Goal: Task Accomplishment & Management: Use online tool/utility

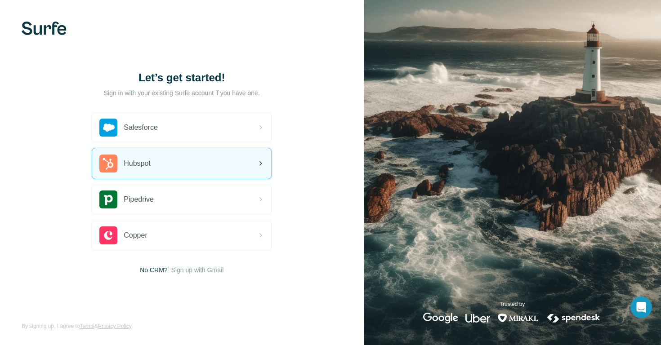
click at [197, 159] on div "Hubspot" at bounding box center [181, 163] width 179 height 31
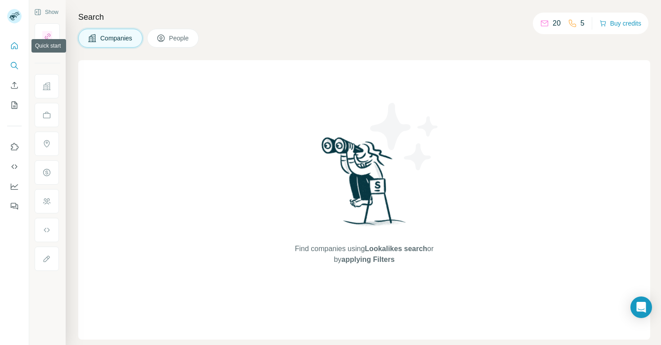
click at [13, 47] on icon "Quick start" at bounding box center [14, 45] width 9 height 9
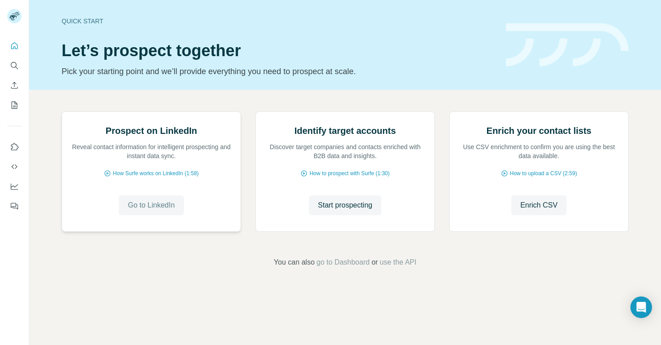
click at [156, 211] on span "Go to LinkedIn" at bounding box center [151, 205] width 47 height 11
click at [14, 65] on icon "Search" at bounding box center [14, 65] width 9 height 9
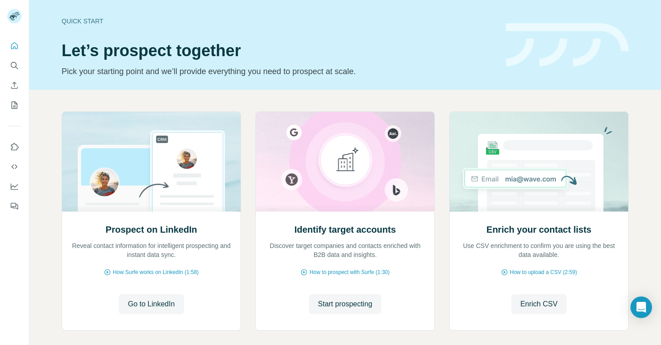
scroll to position [43, 0]
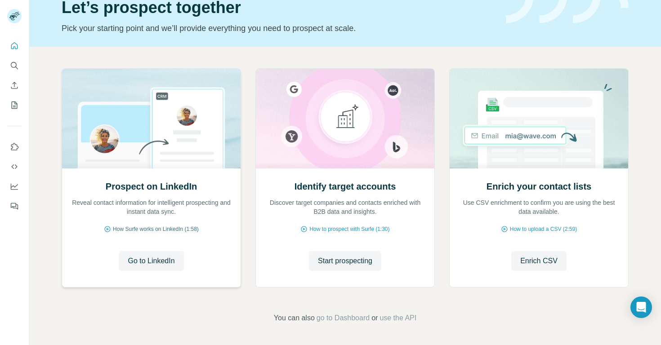
click at [157, 228] on span "How Surfe works on LinkedIn (1:58)" at bounding box center [156, 229] width 86 height 8
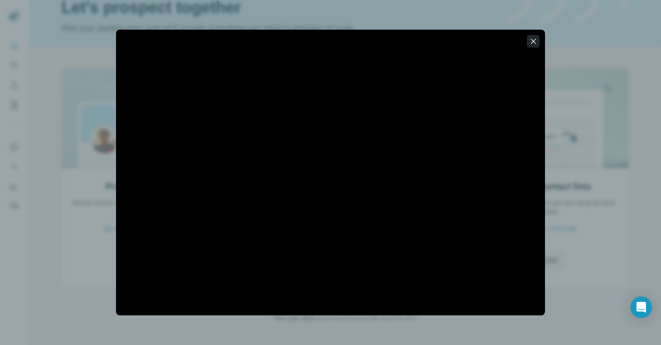
click at [535, 42] on icon "button" at bounding box center [533, 41] width 9 height 9
